Goal: Information Seeking & Learning: Learn about a topic

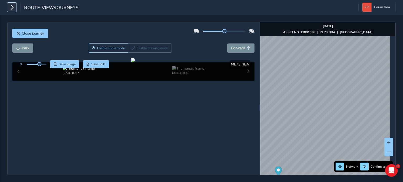
click at [7, 7] on button "button" at bounding box center [11, 7] width 9 height 9
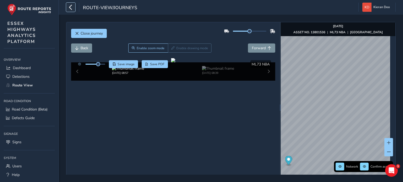
click at [70, 7] on icon "button" at bounding box center [71, 7] width 6 height 9
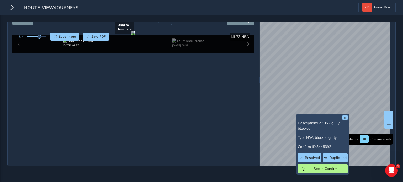
scroll to position [1, 0]
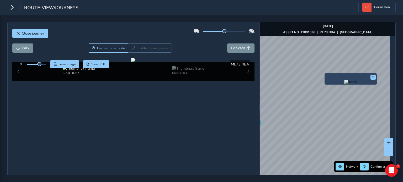
click at [344, 84] on img "Preview frame" at bounding box center [350, 82] width 13 height 4
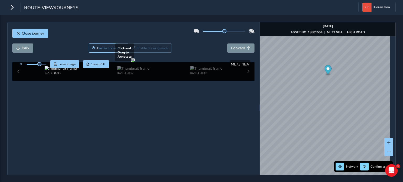
click at [135, 62] on div at bounding box center [133, 60] width 4 height 4
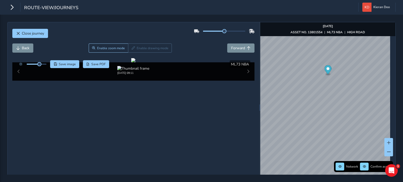
click at [41, 66] on div at bounding box center [32, 64] width 30 height 8
drag, startPoint x: 41, startPoint y: 64, endPoint x: 46, endPoint y: 64, distance: 5.2
click at [46, 64] on span at bounding box center [46, 64] width 4 height 4
click at [135, 62] on div at bounding box center [133, 60] width 4 height 4
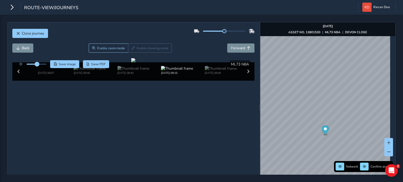
drag, startPoint x: 45, startPoint y: 64, endPoint x: 38, endPoint y: 65, distance: 7.8
click at [38, 65] on span at bounding box center [37, 64] width 4 height 4
click at [131, 62] on div at bounding box center [133, 60] width 4 height 4
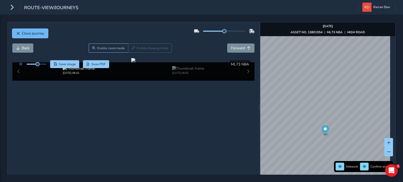
click at [27, 31] on span "Close journey" at bounding box center [33, 33] width 22 height 5
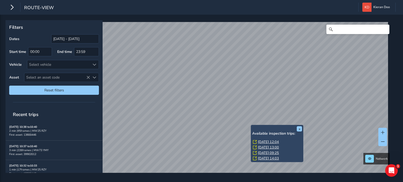
click at [261, 141] on link "[DATE] 12:04" at bounding box center [268, 142] width 21 height 5
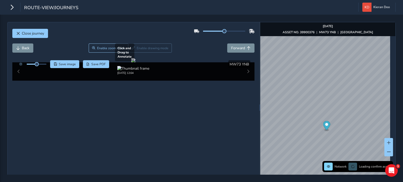
scroll to position [26, 0]
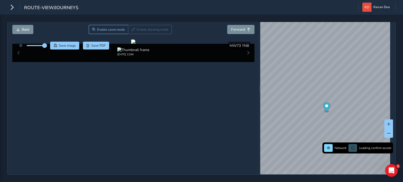
drag, startPoint x: 38, startPoint y: 37, endPoint x: 45, endPoint y: 37, distance: 6.3
click at [45, 44] on span at bounding box center [45, 46] width 4 height 4
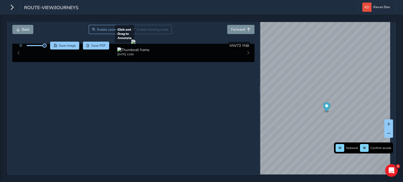
click at [135, 44] on div at bounding box center [133, 42] width 4 height 4
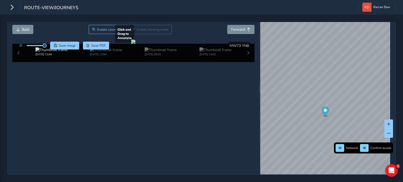
click at [135, 44] on div at bounding box center [133, 42] width 4 height 4
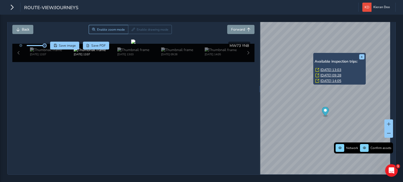
click at [327, 68] on link "[DATE] 13:03" at bounding box center [330, 70] width 21 height 5
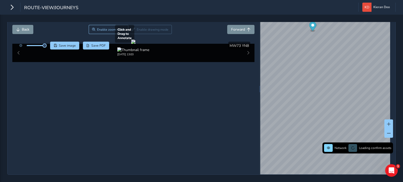
click at [135, 44] on div at bounding box center [133, 42] width 4 height 4
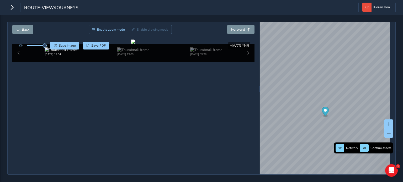
scroll to position [14, 0]
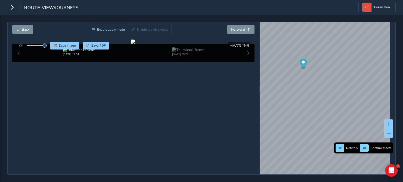
click at [207, 42] on div "Save image Save PDF Hide detections MW73 YNB" at bounding box center [133, 46] width 242 height 8
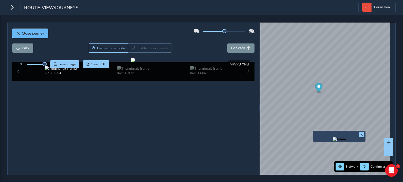
click at [24, 35] on span "Close journey" at bounding box center [33, 33] width 22 height 5
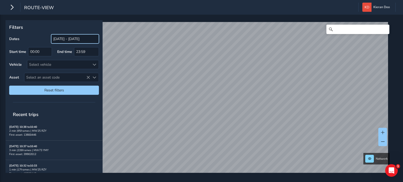
click at [65, 38] on input "[DATE] - [DATE]" at bounding box center [75, 38] width 48 height 9
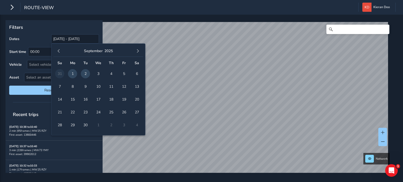
click at [60, 46] on div "[DATE]" at bounding box center [98, 51] width 90 height 11
click at [59, 50] on span "button" at bounding box center [59, 51] width 4 height 4
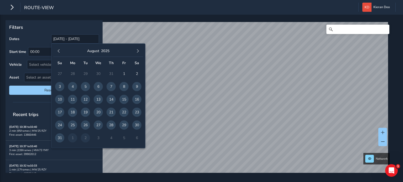
click at [59, 50] on span "button" at bounding box center [59, 51] width 4 height 4
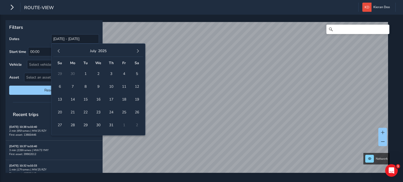
click at [59, 50] on span "button" at bounding box center [59, 51] width 4 height 4
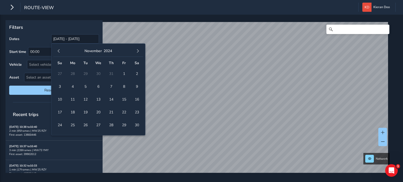
click at [59, 50] on span "button" at bounding box center [59, 51] width 4 height 4
click at [74, 73] on span "1" at bounding box center [72, 73] width 9 height 9
click at [137, 50] on span "button" at bounding box center [138, 51] width 4 height 4
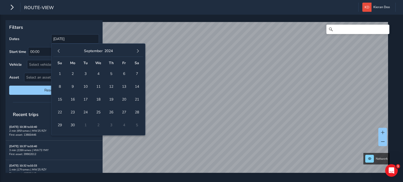
click at [137, 50] on span "button" at bounding box center [138, 51] width 4 height 4
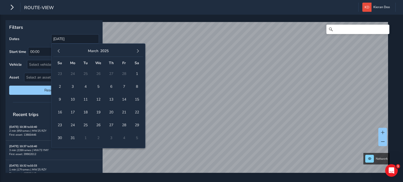
click at [137, 50] on span "button" at bounding box center [138, 51] width 4 height 4
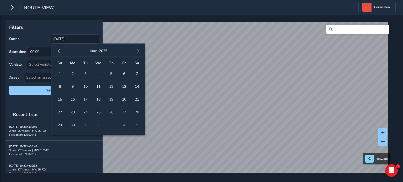
click at [137, 50] on span "button" at bounding box center [138, 51] width 4 height 4
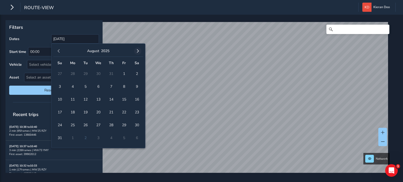
click at [137, 54] on button "button" at bounding box center [137, 50] width 7 height 7
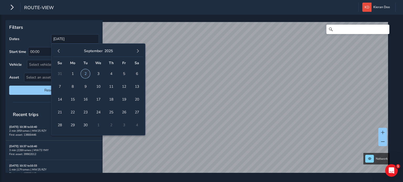
click at [82, 76] on span "2" at bounding box center [85, 73] width 9 height 9
type input "[DATE] - [DATE]"
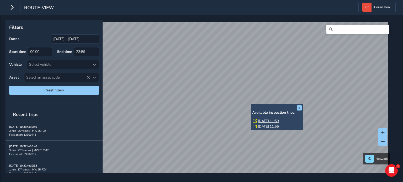
click at [261, 120] on link "[DATE] 11:59" at bounding box center [268, 121] width 21 height 5
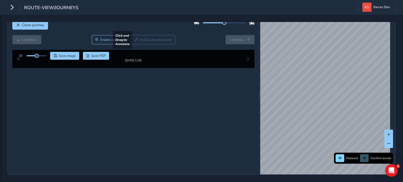
scroll to position [26, 0]
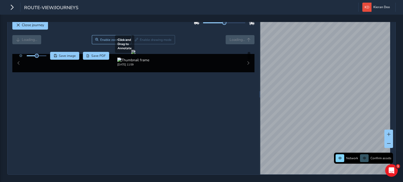
click at [135, 54] on div at bounding box center [133, 52] width 4 height 4
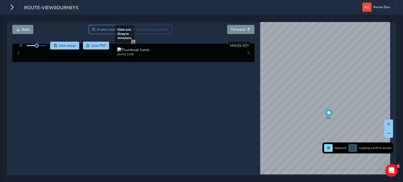
click at [135, 44] on div at bounding box center [133, 42] width 4 height 4
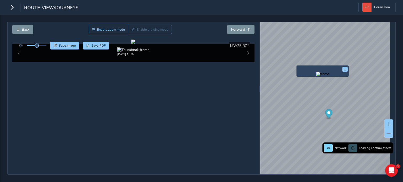
click at [316, 72] on img "Preview frame" at bounding box center [322, 74] width 13 height 4
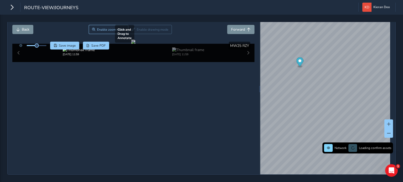
click at [135, 44] on div at bounding box center [133, 42] width 4 height 4
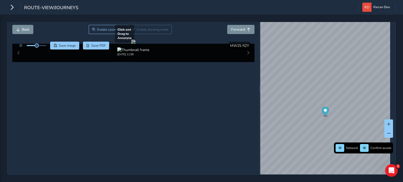
click at [131, 44] on div at bounding box center [133, 42] width 4 height 4
click at [135, 44] on div at bounding box center [133, 42] width 4 height 4
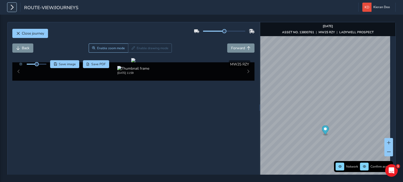
click at [14, 7] on icon "button" at bounding box center [12, 7] width 6 height 9
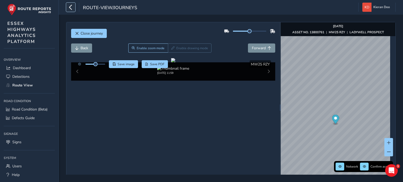
click at [71, 10] on icon "button" at bounding box center [71, 7] width 6 height 9
